Goal: Information Seeking & Learning: Find specific fact

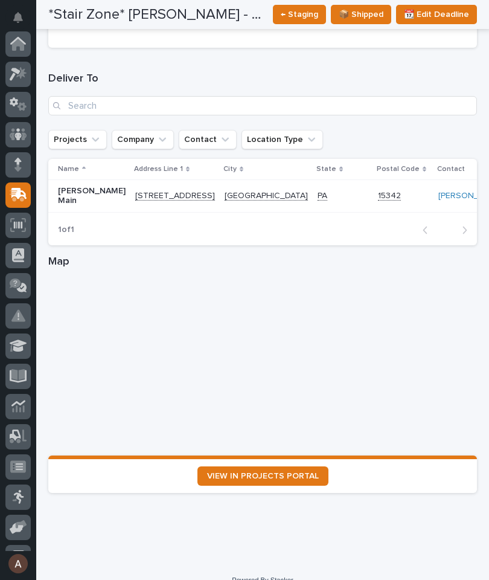
click at [24, 70] on icon at bounding box center [21, 72] width 10 height 12
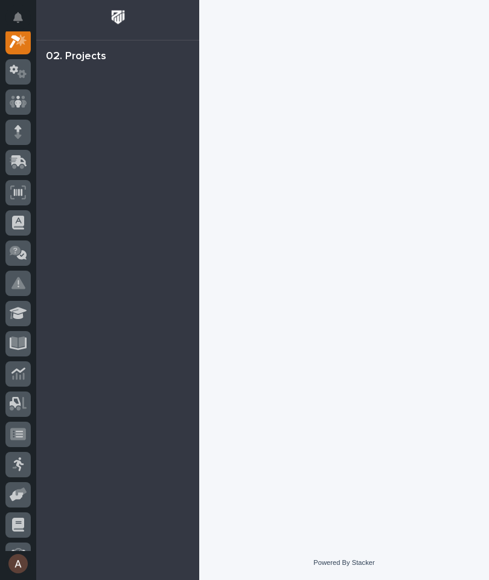
scroll to position [30, 0]
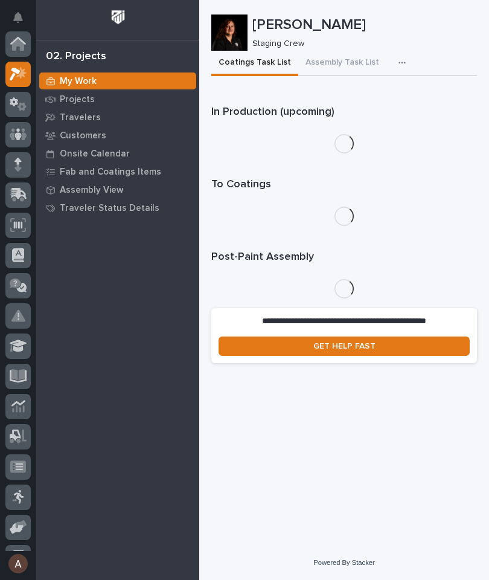
click at [18, 71] on icon at bounding box center [15, 74] width 11 height 13
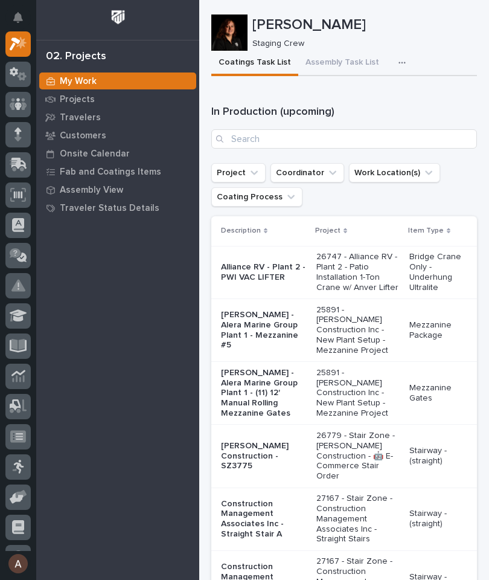
click at [399, 59] on div "button" at bounding box center [405, 63] width 12 height 8
click at [382, 100] on span "Staging Task List" at bounding box center [363, 95] width 65 height 11
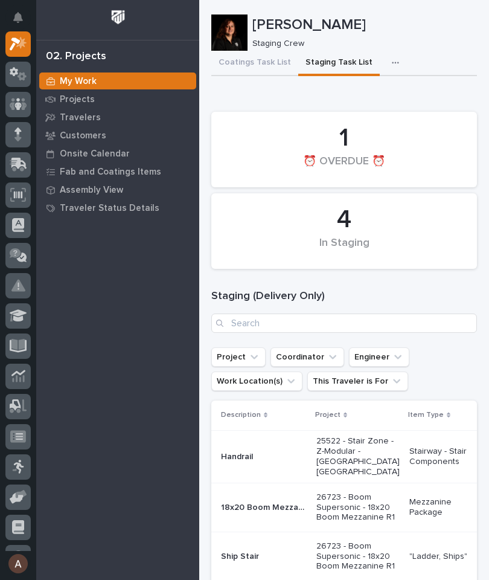
click at [88, 114] on p "Travelers" at bounding box center [80, 117] width 41 height 11
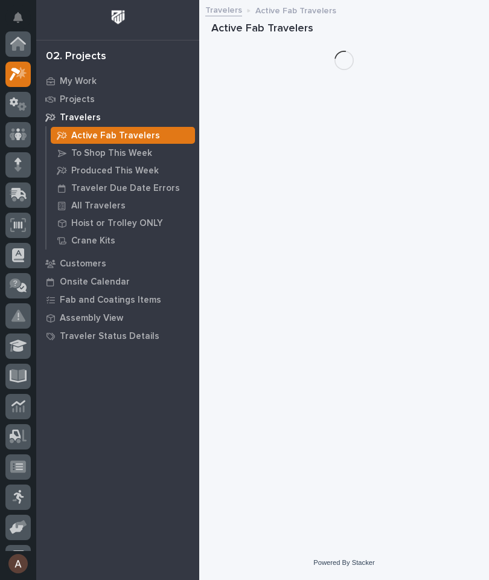
scroll to position [30, 0]
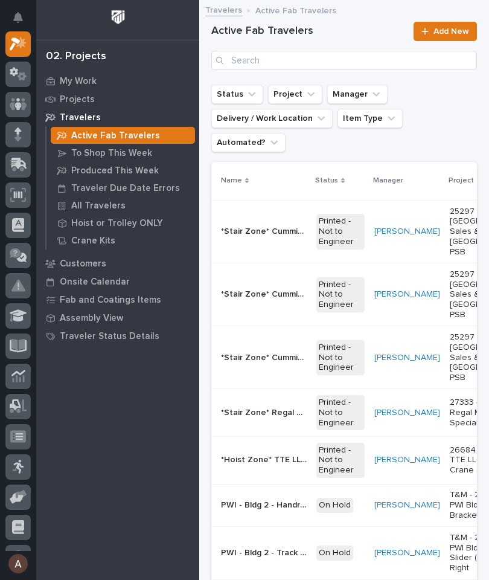
click at [109, 208] on p "All Travelers" at bounding box center [98, 206] width 54 height 11
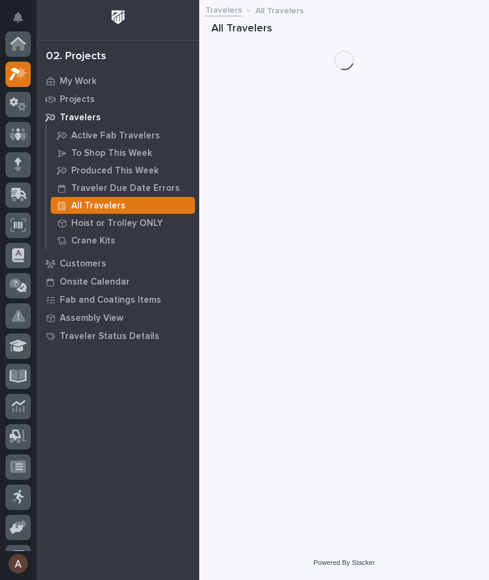
scroll to position [30, 0]
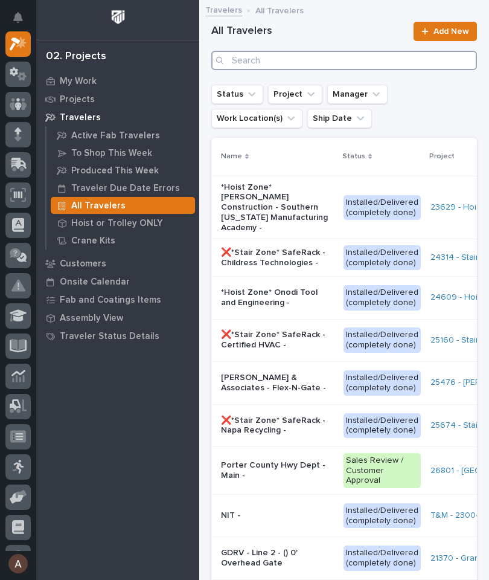
click at [332, 56] on input "Search" at bounding box center [344, 60] width 266 height 19
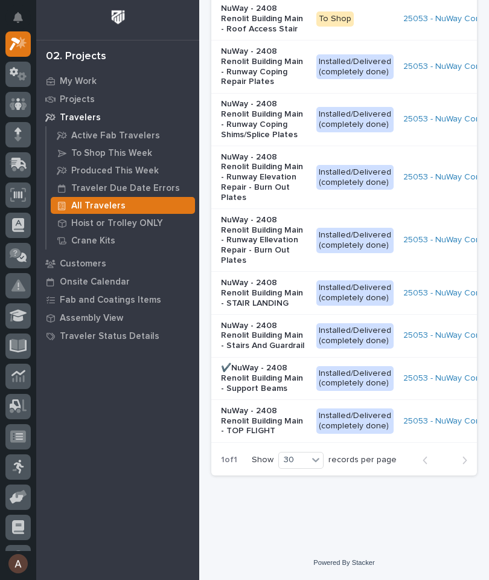
scroll to position [1260, 0]
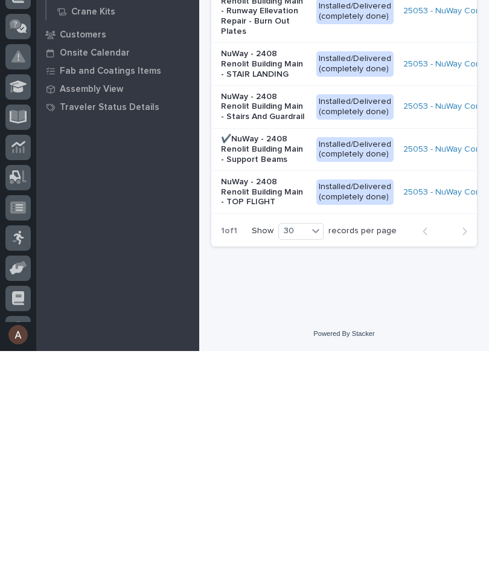
type input "25053"
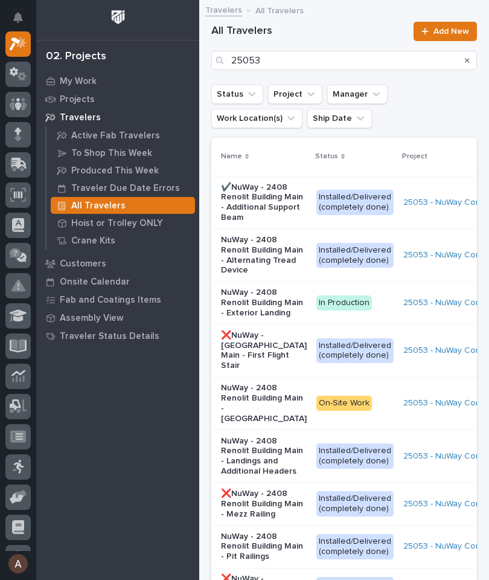
scroll to position [0, 0]
click at [469, 59] on icon "Search" at bounding box center [467, 60] width 5 height 5
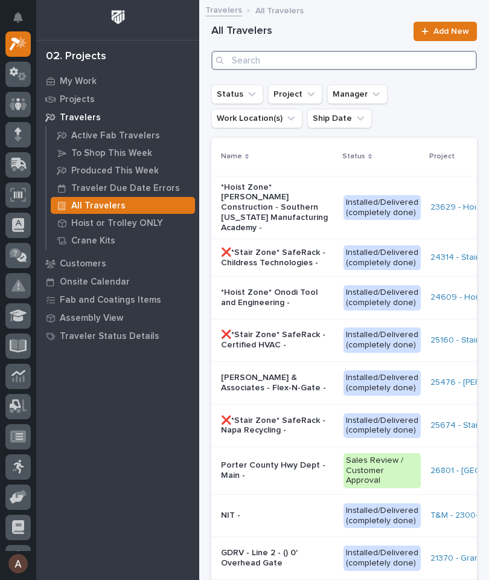
click at [346, 56] on input "Search" at bounding box center [344, 60] width 266 height 19
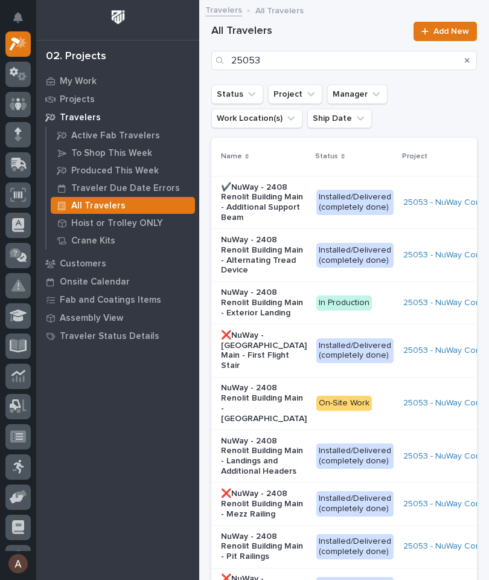
click at [373, 23] on div "All Travelers 25053 Add New" at bounding box center [344, 46] width 266 height 48
click at [358, 59] on input "25053" at bounding box center [344, 60] width 266 height 19
click at [367, 56] on input "25053" at bounding box center [344, 60] width 266 height 19
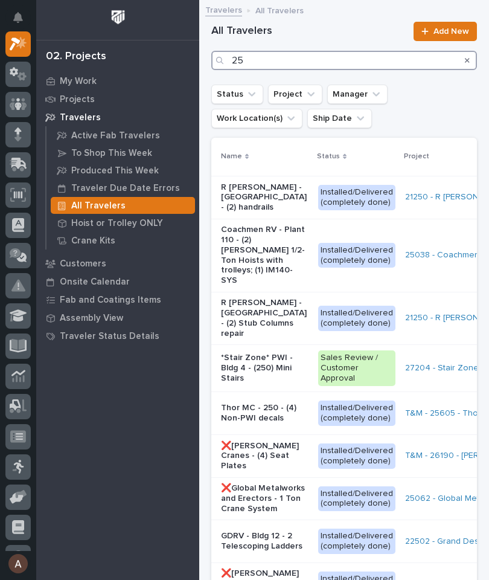
type input "2"
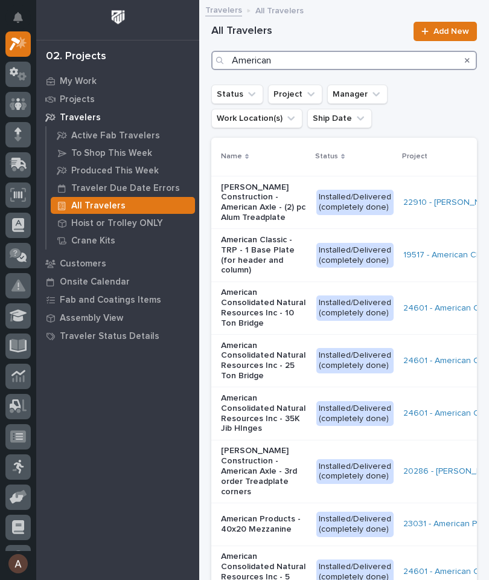
click at [365, 60] on input "American" at bounding box center [344, 60] width 266 height 19
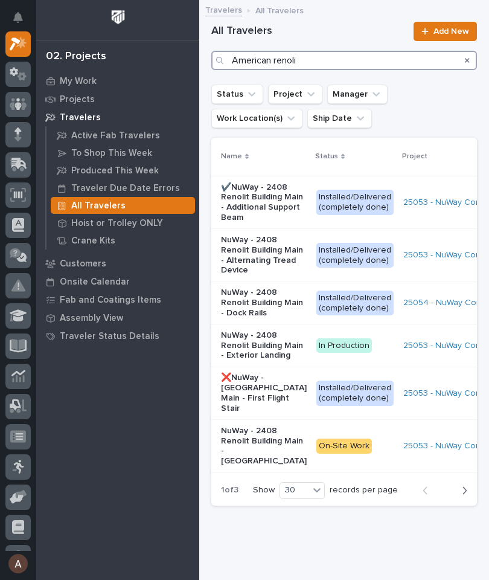
type input "American renolit"
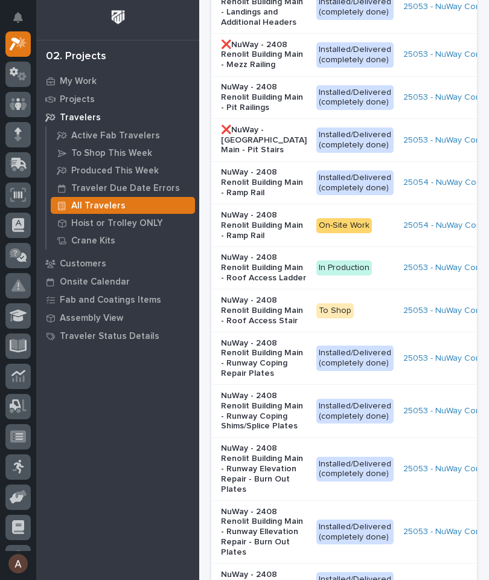
scroll to position [455, 0]
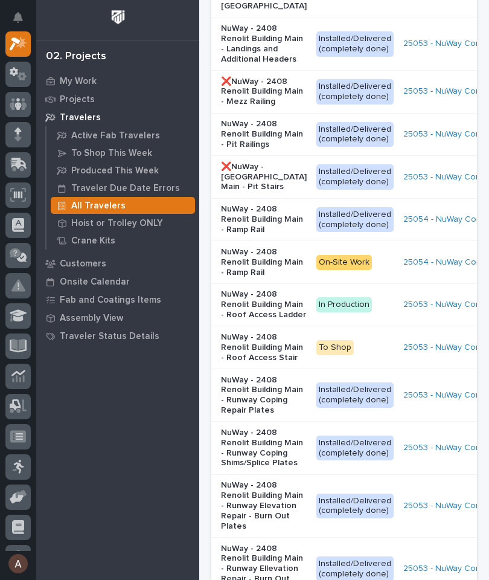
click at [19, 45] on icon at bounding box center [21, 42] width 10 height 12
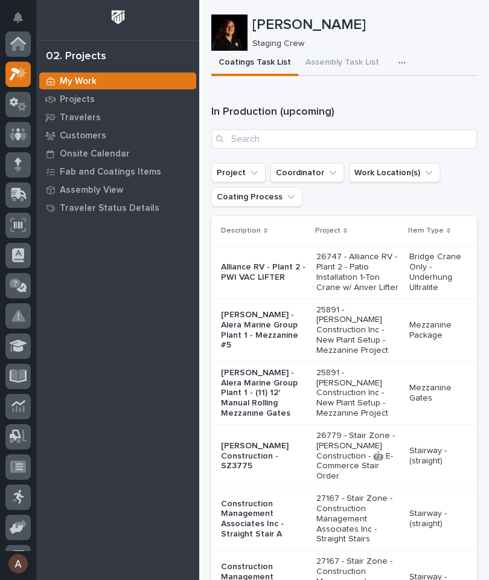
scroll to position [30, 0]
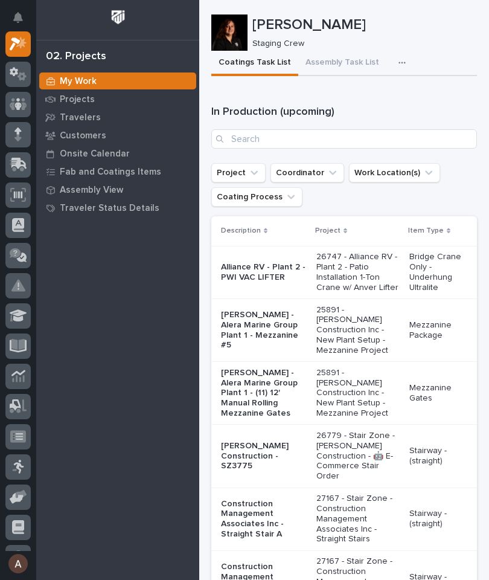
click at [399, 66] on icon "button" at bounding box center [402, 63] width 7 height 8
click at [388, 100] on span "Staging Task List" at bounding box center [363, 95] width 65 height 11
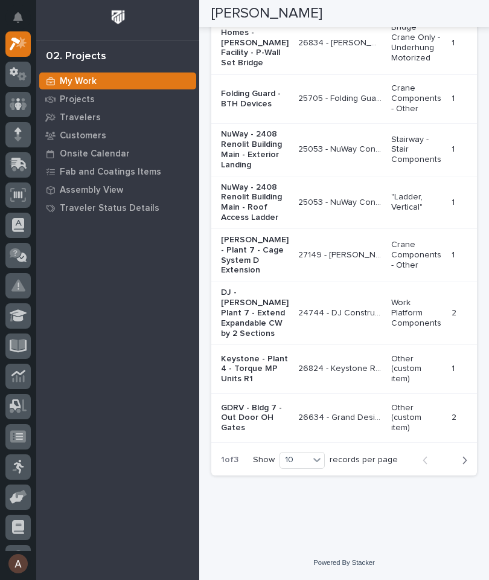
scroll to position [3071, 0]
